Goal: Task Accomplishment & Management: Manage account settings

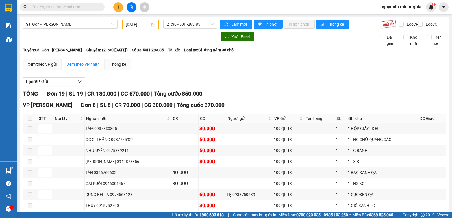
scroll to position [169, 0]
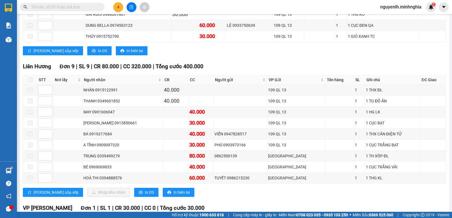
click at [118, 8] on icon "plus" at bounding box center [118, 6] width 0 height 3
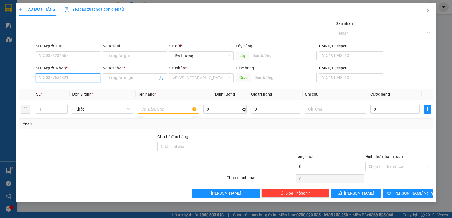
click at [75, 78] on input "SĐT Người Nhận *" at bounding box center [68, 77] width 64 height 9
click at [59, 91] on div "0908557745 - CHIẾN" at bounding box center [68, 89] width 58 height 6
type input "0908557745"
type input "CHIẾN"
type input "0908557745"
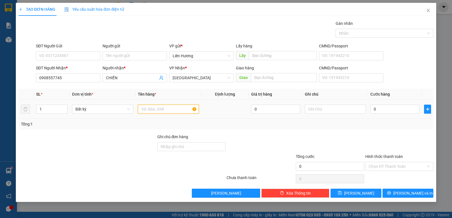
click at [158, 112] on input "text" at bounding box center [168, 109] width 61 height 9
click at [336, 111] on input "text" at bounding box center [335, 109] width 61 height 9
type input "1 bao trắng dép"
click at [380, 110] on input "0" at bounding box center [394, 109] width 49 height 9
click at [373, 109] on input "0" at bounding box center [394, 109] width 49 height 9
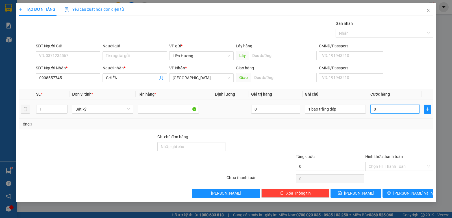
click at [377, 109] on input "0" at bounding box center [394, 109] width 49 height 9
click at [373, 108] on input "0" at bounding box center [394, 109] width 49 height 9
type input "003"
type input "3"
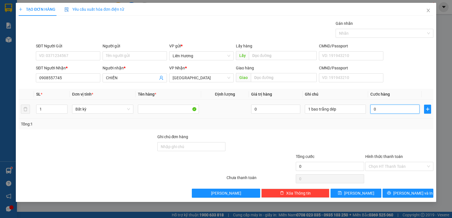
type input "3"
type input "0.030"
type input "30"
type input "0.030"
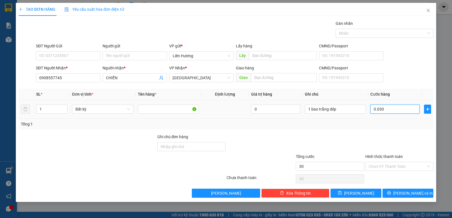
type input "30"
drag, startPoint x: 379, startPoint y: 110, endPoint x: 371, endPoint y: 111, distance: 7.5
click at [371, 111] on input "0.030" at bounding box center [394, 109] width 49 height 9
click at [390, 111] on input "30" at bounding box center [394, 109] width 49 height 9
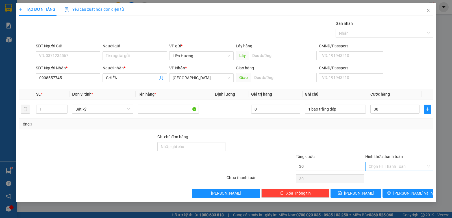
type input "30.000"
click at [386, 165] on input "Hình thức thanh toán" at bounding box center [397, 166] width 57 height 8
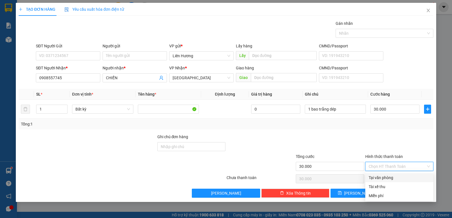
click at [385, 178] on div "Tại văn phòng" at bounding box center [399, 178] width 61 height 6
type input "0"
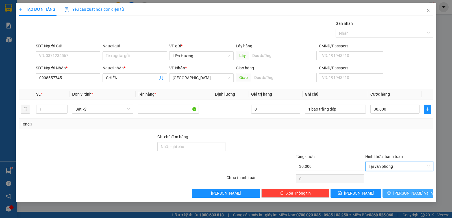
click at [403, 192] on button "[PERSON_NAME] và In" at bounding box center [407, 193] width 51 height 9
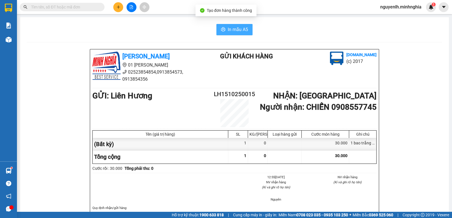
click at [232, 30] on span "In mẫu A5" at bounding box center [238, 29] width 20 height 7
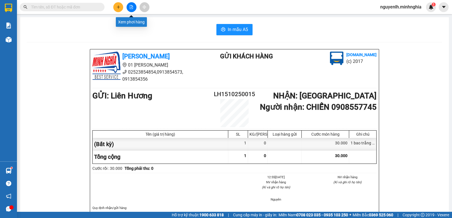
click at [131, 9] on button at bounding box center [132, 7] width 10 height 10
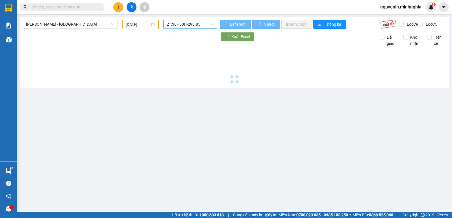
type input "[DATE]"
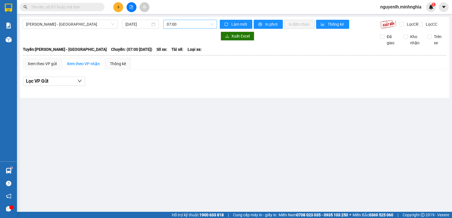
click at [187, 26] on span "07:00" at bounding box center [190, 24] width 47 height 8
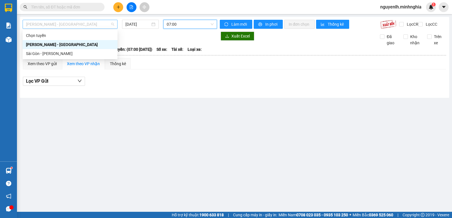
click at [77, 28] on span "[PERSON_NAME] - [GEOGRAPHIC_DATA]" at bounding box center [70, 24] width 88 height 8
click at [42, 53] on div "Sài Gòn - [PERSON_NAME]" at bounding box center [70, 54] width 88 height 6
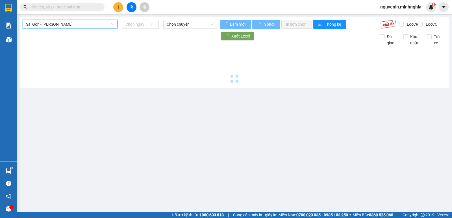
type input "[DATE]"
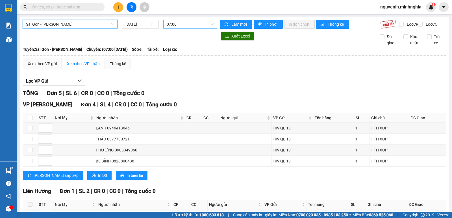
click at [182, 25] on span "07:00" at bounding box center [190, 24] width 47 height 8
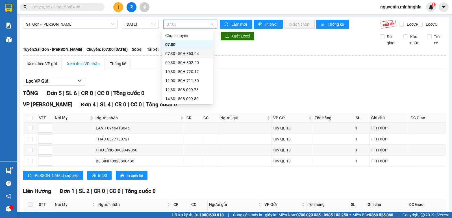
scroll to position [54, 0]
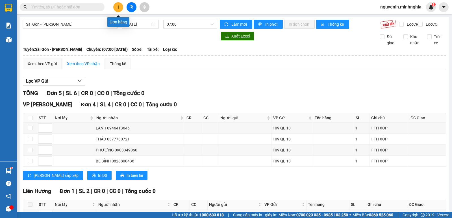
click at [118, 5] on icon "plus" at bounding box center [118, 7] width 4 height 4
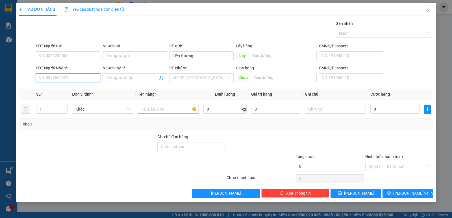
click at [87, 79] on input "SĐT Người Nhận *" at bounding box center [68, 77] width 64 height 9
type input "0362356203"
click at [82, 91] on div "0362356203 - LẬP TRƯỜNG" at bounding box center [68, 89] width 58 height 6
type input "LẬP TRƯỜNG"
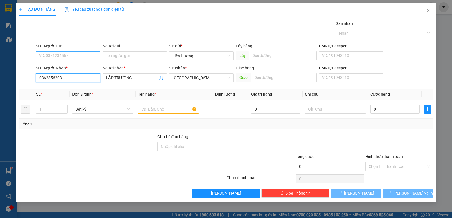
type input "0362356203"
click at [77, 57] on input "SĐT Người Gửi" at bounding box center [68, 55] width 64 height 9
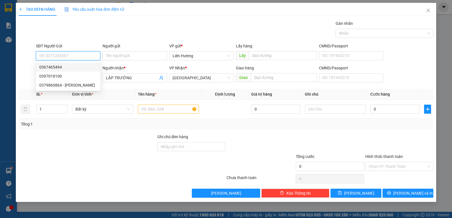
click at [60, 55] on input "SĐT Người Gửi" at bounding box center [68, 55] width 64 height 9
type input "0369912104"
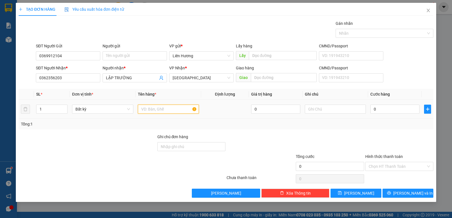
click at [153, 111] on input "text" at bounding box center [168, 109] width 61 height 9
click at [62, 107] on span "Increase Value" at bounding box center [64, 107] width 6 height 5
type input "3"
click at [62, 107] on span "Increase Value" at bounding box center [64, 107] width 6 height 5
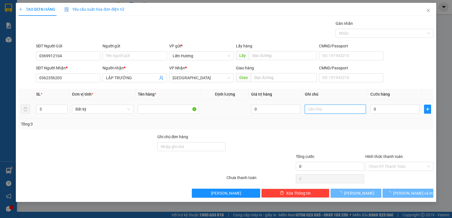
click at [323, 111] on input "text" at bounding box center [335, 109] width 61 height 9
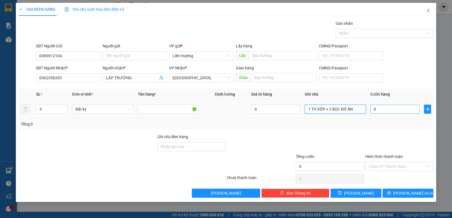
type input "1 TH XỐP + 2 BỌC ĐỒ ĂN"
click at [390, 109] on input "0" at bounding box center [394, 109] width 49 height 9
click at [372, 108] on input "0" at bounding box center [394, 109] width 49 height 9
type input "10"
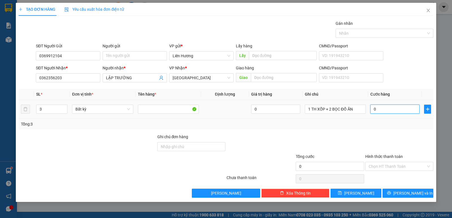
type input "10"
type input "120"
click at [391, 167] on input "Hình thức thanh toán" at bounding box center [397, 166] width 57 height 8
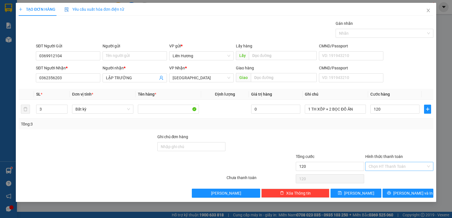
type input "120.000"
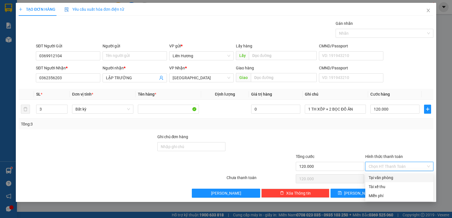
click at [392, 177] on div "Tại văn phòng" at bounding box center [399, 178] width 61 height 6
type input "0"
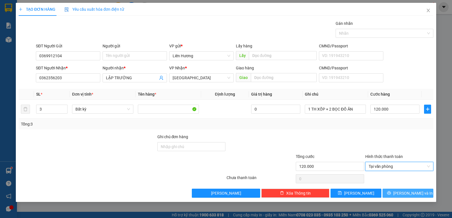
click at [397, 192] on button "[PERSON_NAME] và In" at bounding box center [407, 193] width 51 height 9
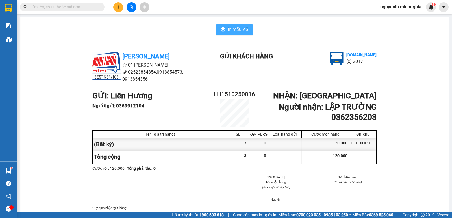
click at [235, 31] on span "In mẫu A5" at bounding box center [238, 29] width 20 height 7
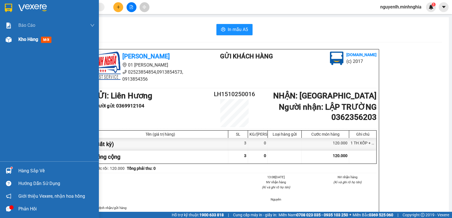
click at [45, 40] on span "mới" at bounding box center [46, 40] width 10 height 6
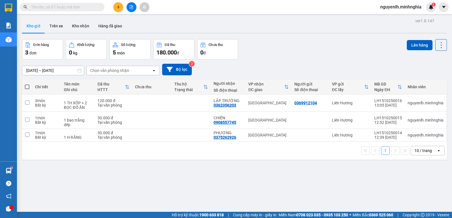
click at [28, 85] on span at bounding box center [27, 87] width 5 height 5
click at [27, 84] on input "checkbox" at bounding box center [27, 84] width 0 height 0
checkbox input "true"
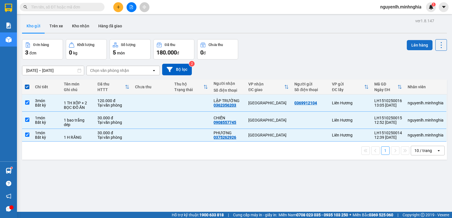
click at [410, 45] on button "Lên hàng" at bounding box center [420, 45] width 26 height 10
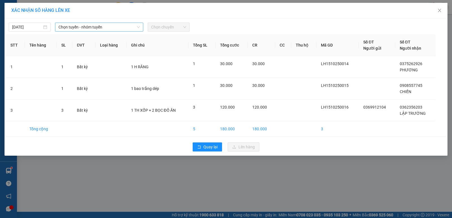
click at [84, 26] on span "Chọn tuyến - nhóm tuyến" at bounding box center [98, 27] width 81 height 8
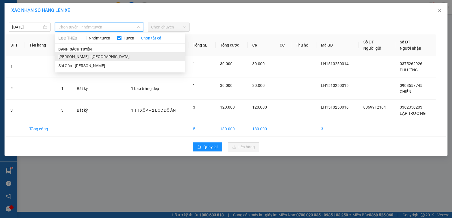
click at [75, 60] on li "[PERSON_NAME] - [GEOGRAPHIC_DATA]" at bounding box center [120, 56] width 130 height 9
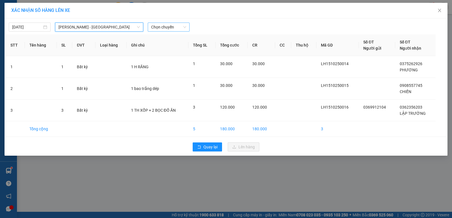
click at [171, 29] on span "Chọn chuyến" at bounding box center [168, 27] width 35 height 8
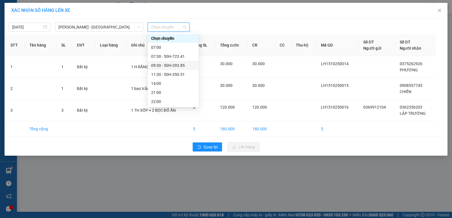
scroll to position [28, 0]
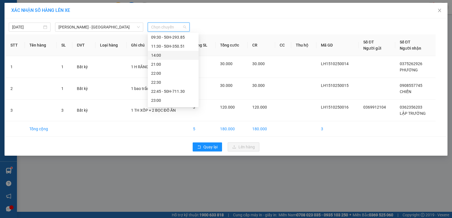
click at [157, 57] on div "14:00" at bounding box center [173, 55] width 44 height 6
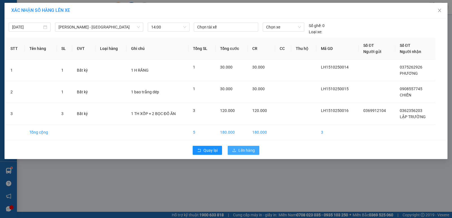
click at [244, 151] on span "Lên hàng" at bounding box center [246, 150] width 16 height 6
